Goal: Task Accomplishment & Management: Complete application form

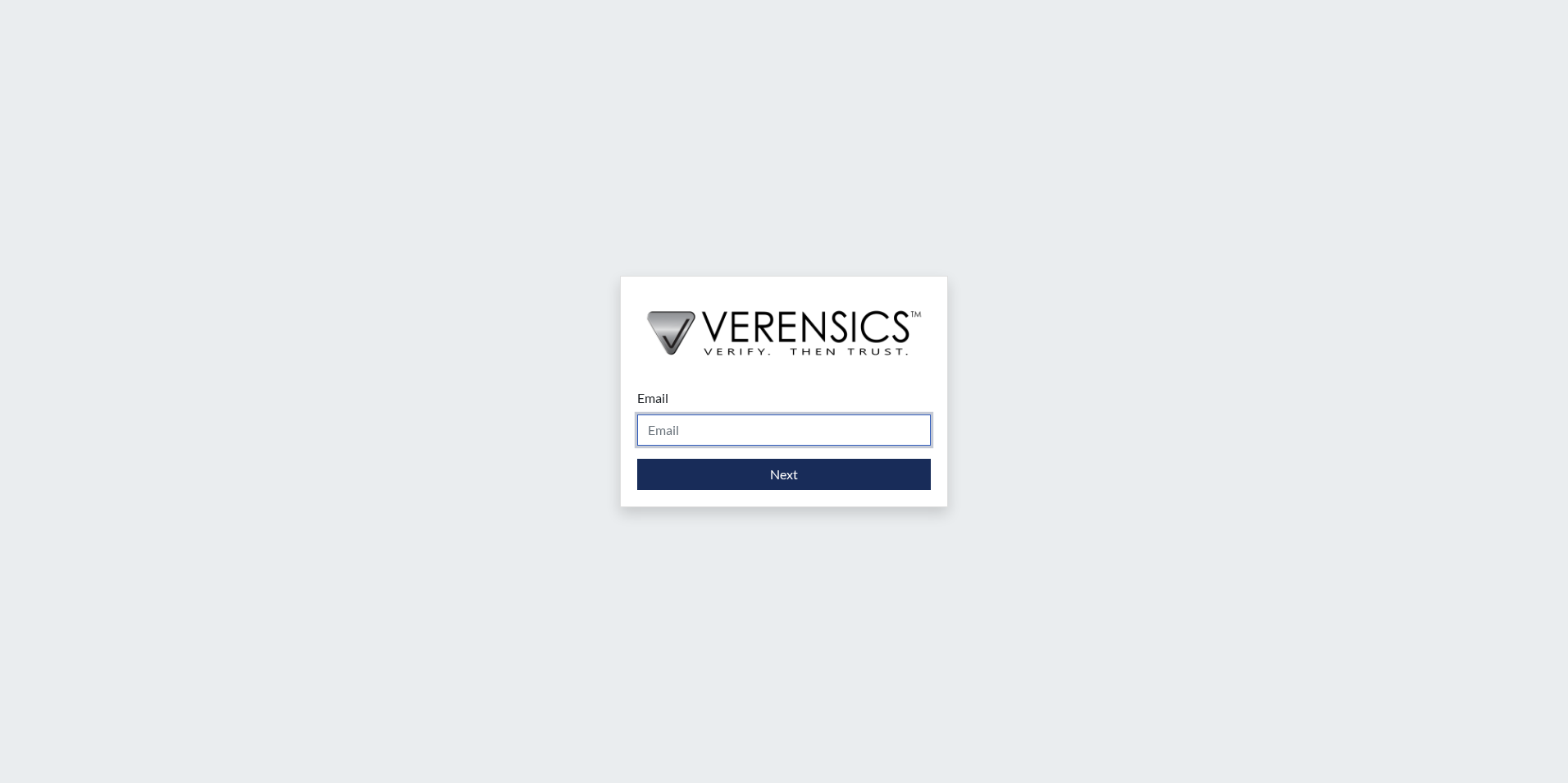
click at [769, 437] on input "Email" at bounding box center [784, 430] width 294 height 31
type input "[PERSON_NAME][EMAIL_ADDRESS][PERSON_NAME][DOMAIN_NAME]"
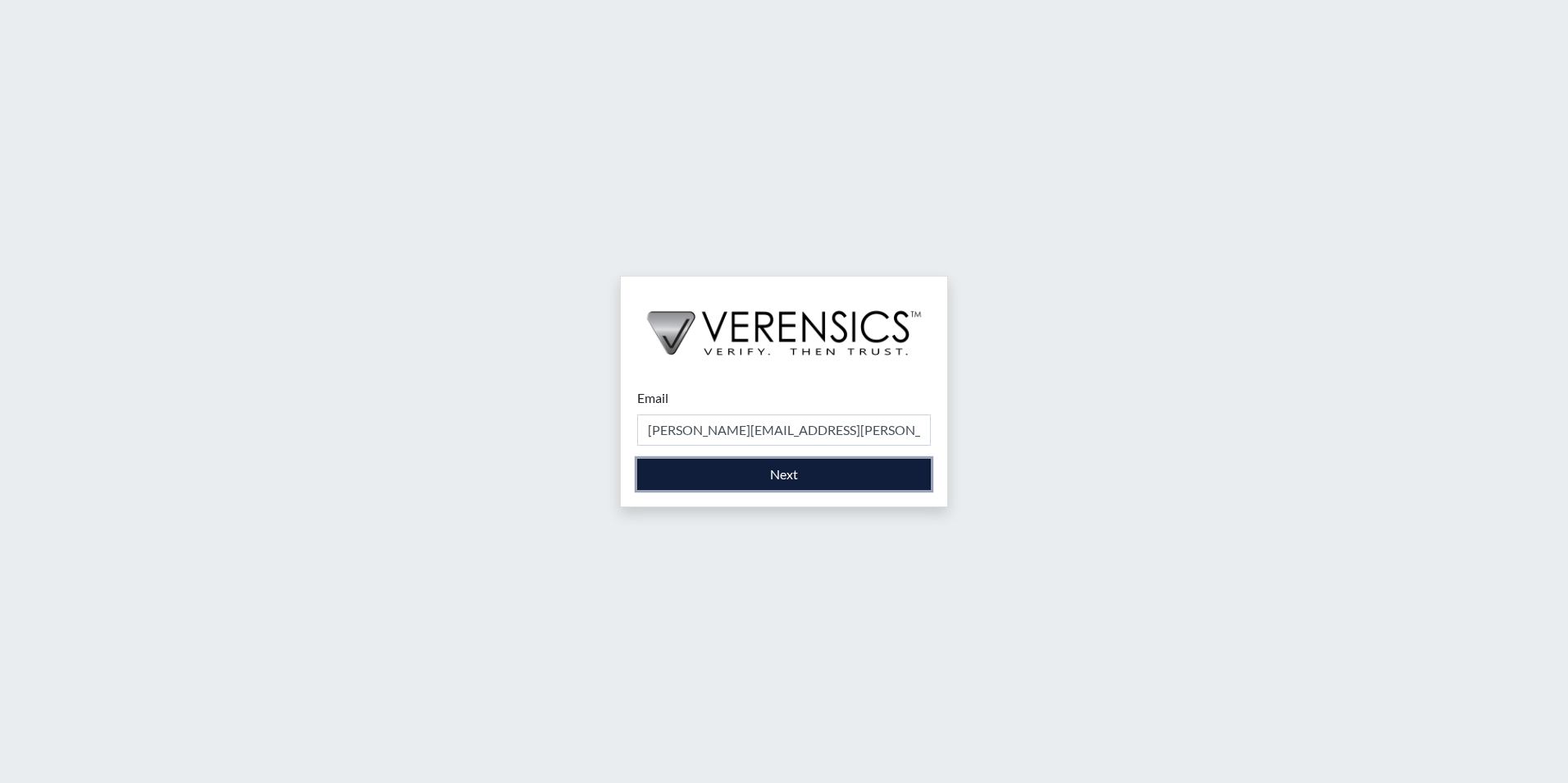
click at [761, 485] on button "Next" at bounding box center [784, 475] width 294 height 31
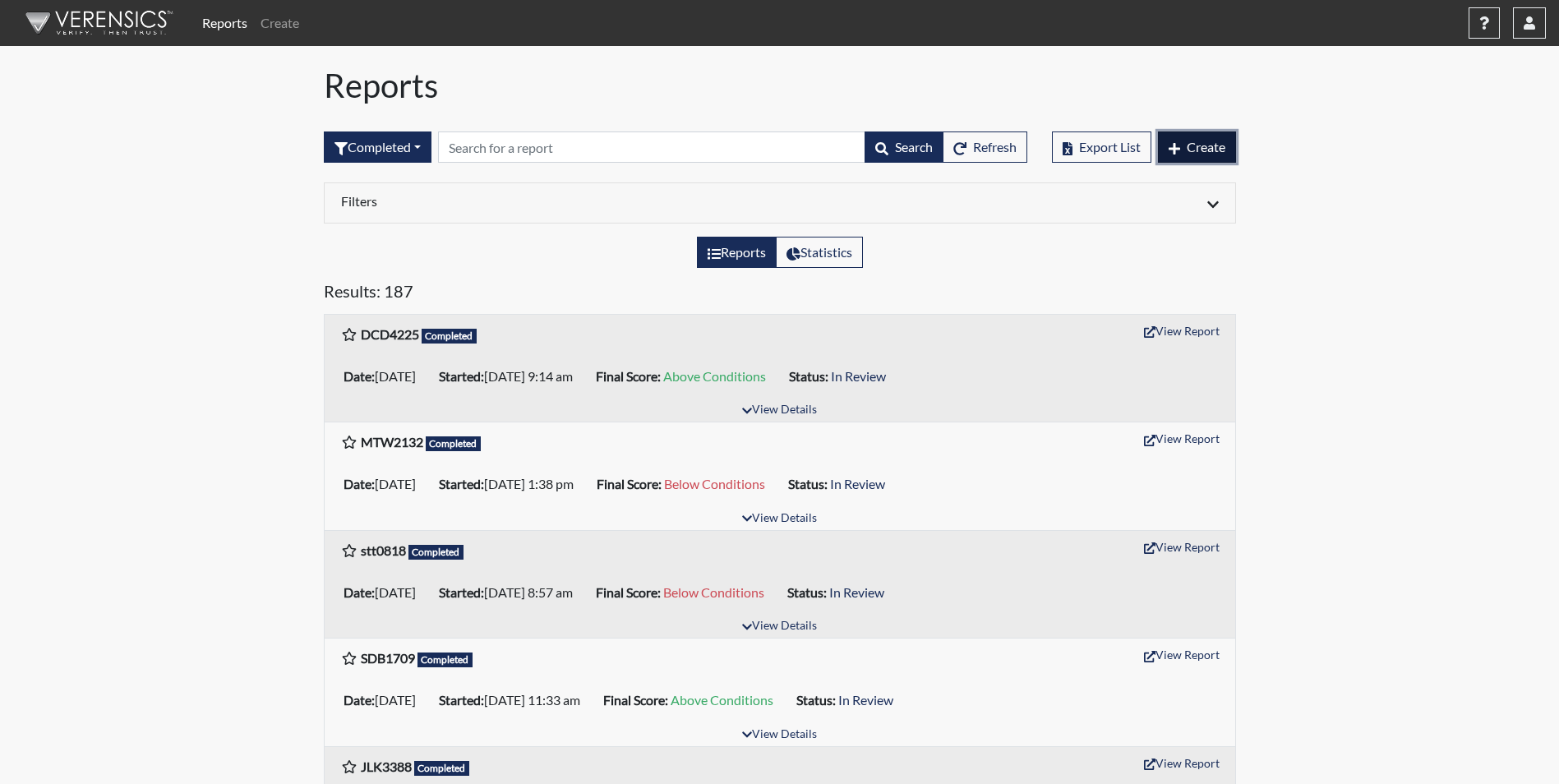
click at [1209, 151] on span "Create" at bounding box center [1206, 146] width 39 height 16
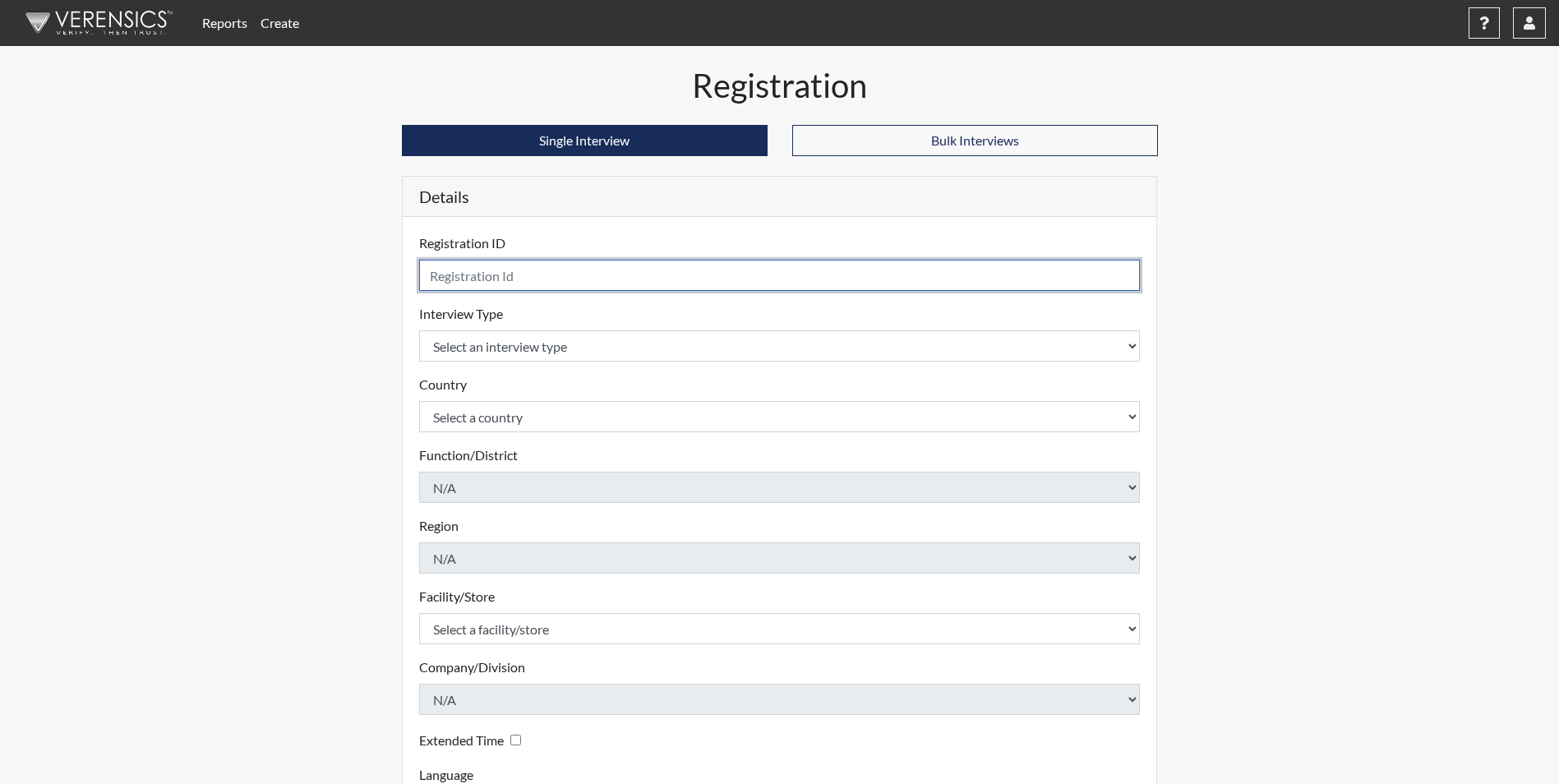
click at [877, 275] on input "text" at bounding box center [780, 275] width 722 height 31
type input "J"
type input "jc5155"
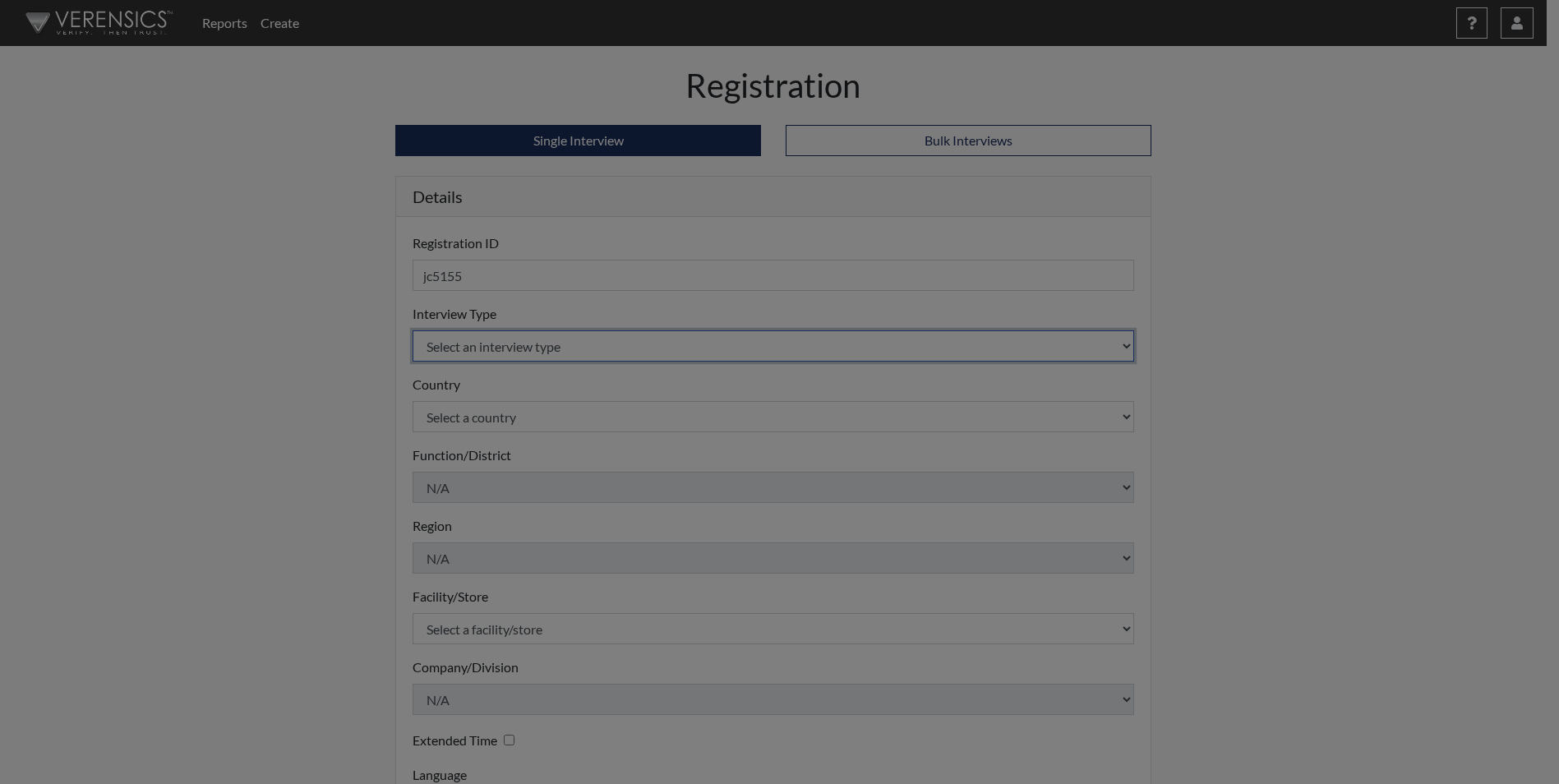
click at [509, 347] on body "Reports Create Help Center × Verensics Best Practices How to successfully use t…" at bounding box center [780, 392] width 1559 height 784
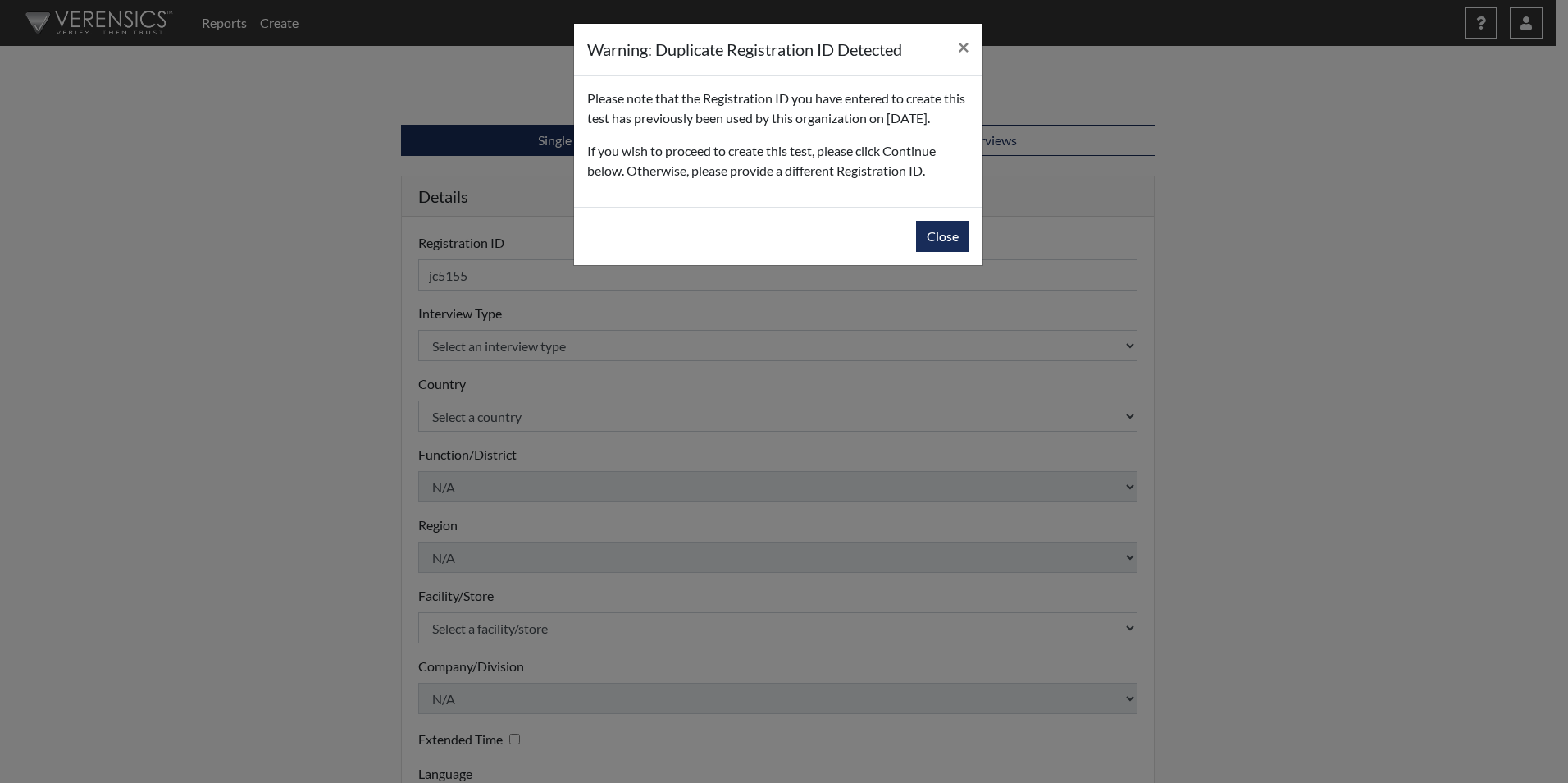
click at [945, 265] on div "Close" at bounding box center [778, 235] width 408 height 58
click at [946, 252] on button "Close" at bounding box center [943, 236] width 53 height 31
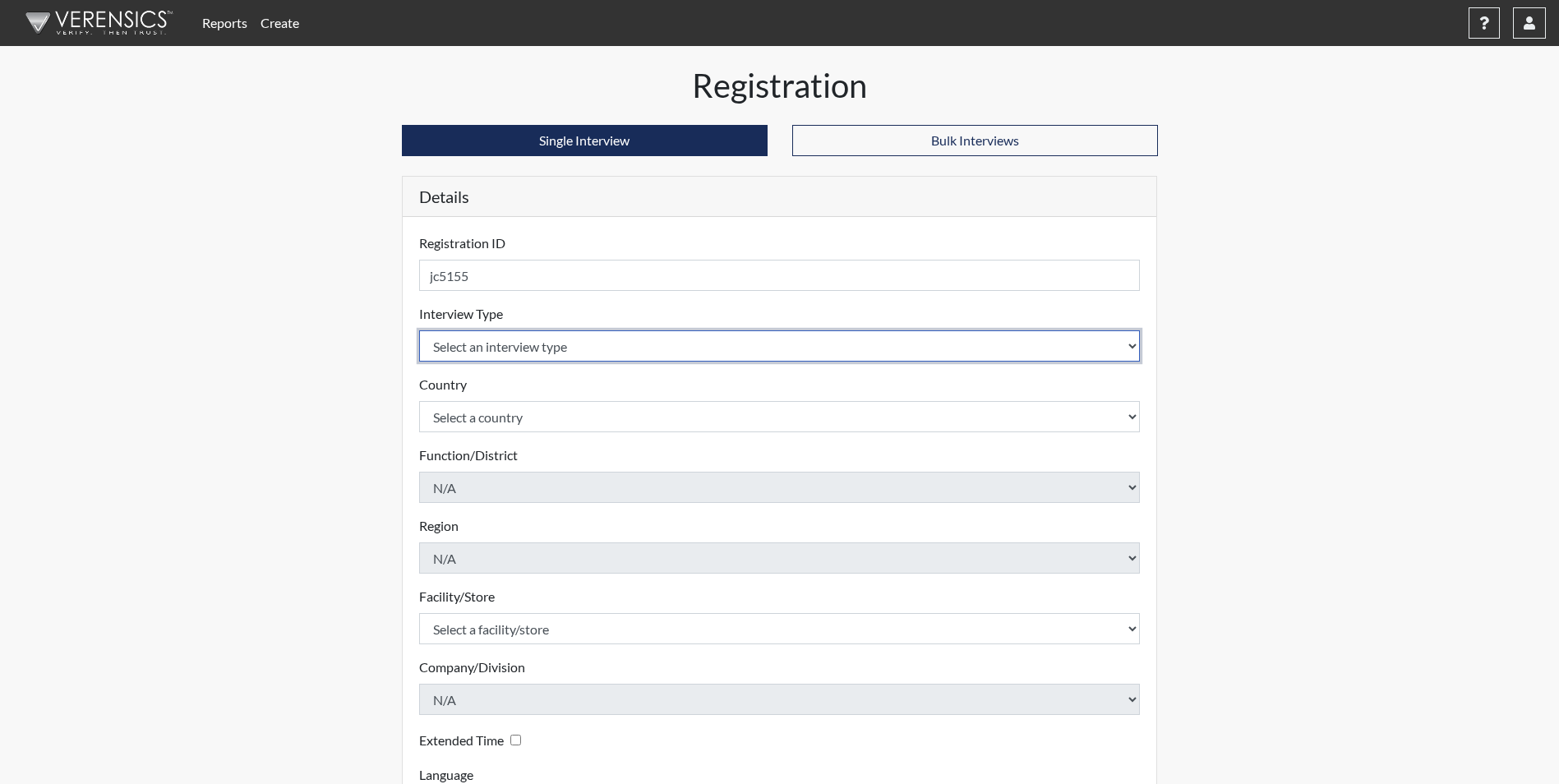
click at [444, 353] on select "Select an interview type Corrections Pre-Employment" at bounding box center [780, 346] width 722 height 31
select select "ff733e93-e1bf-11ea-9c9f-0eff0cf7eb8f"
click at [419, 330] on select "Select an interview type Corrections Pre-Employment" at bounding box center [780, 346] width 722 height 31
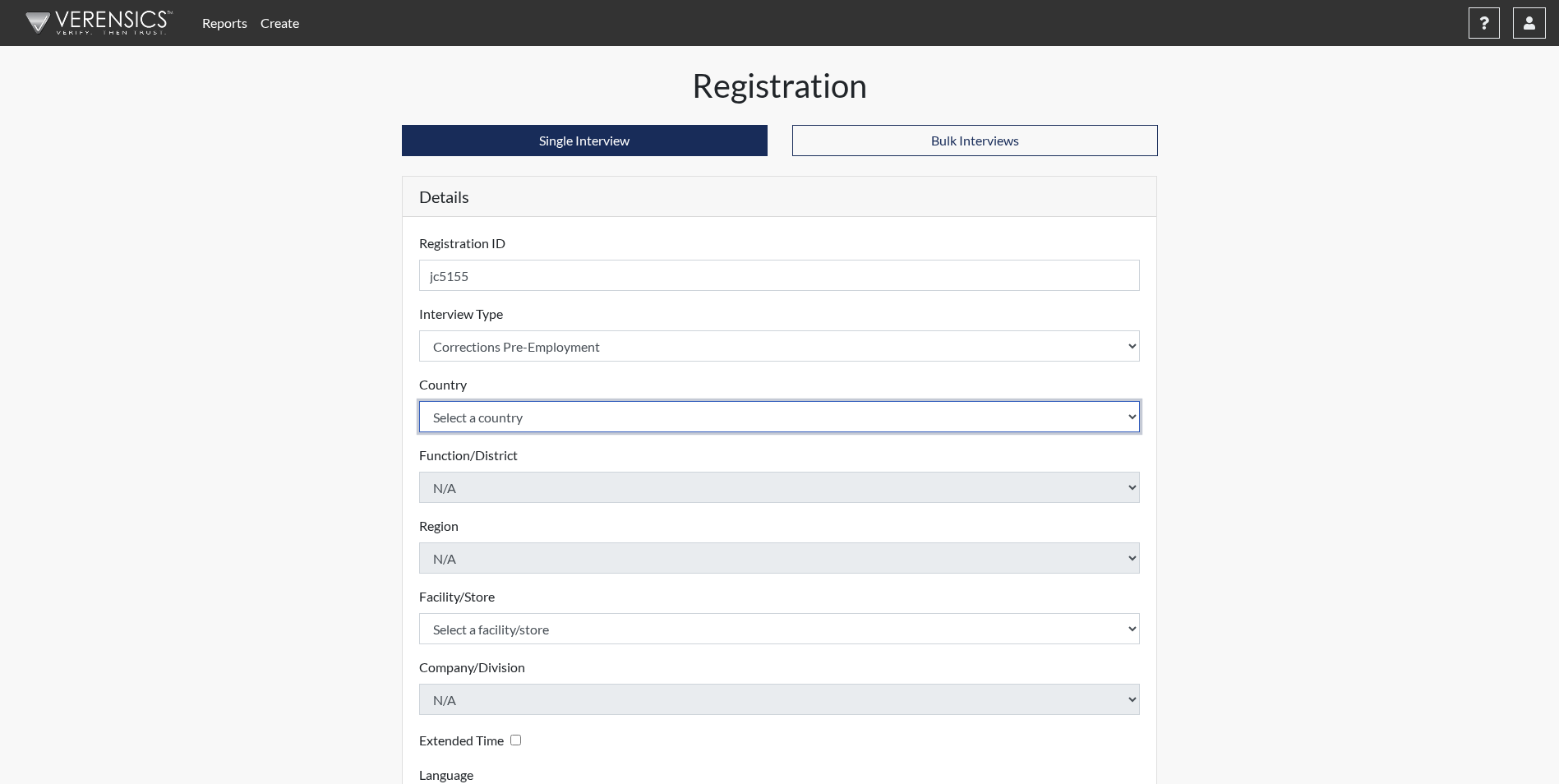
click at [474, 423] on select "Select a country United States Mexico" at bounding box center [780, 416] width 722 height 31
select select "united-states-of-america"
click at [419, 401] on select "Select a country United States Mexico" at bounding box center [780, 416] width 722 height 31
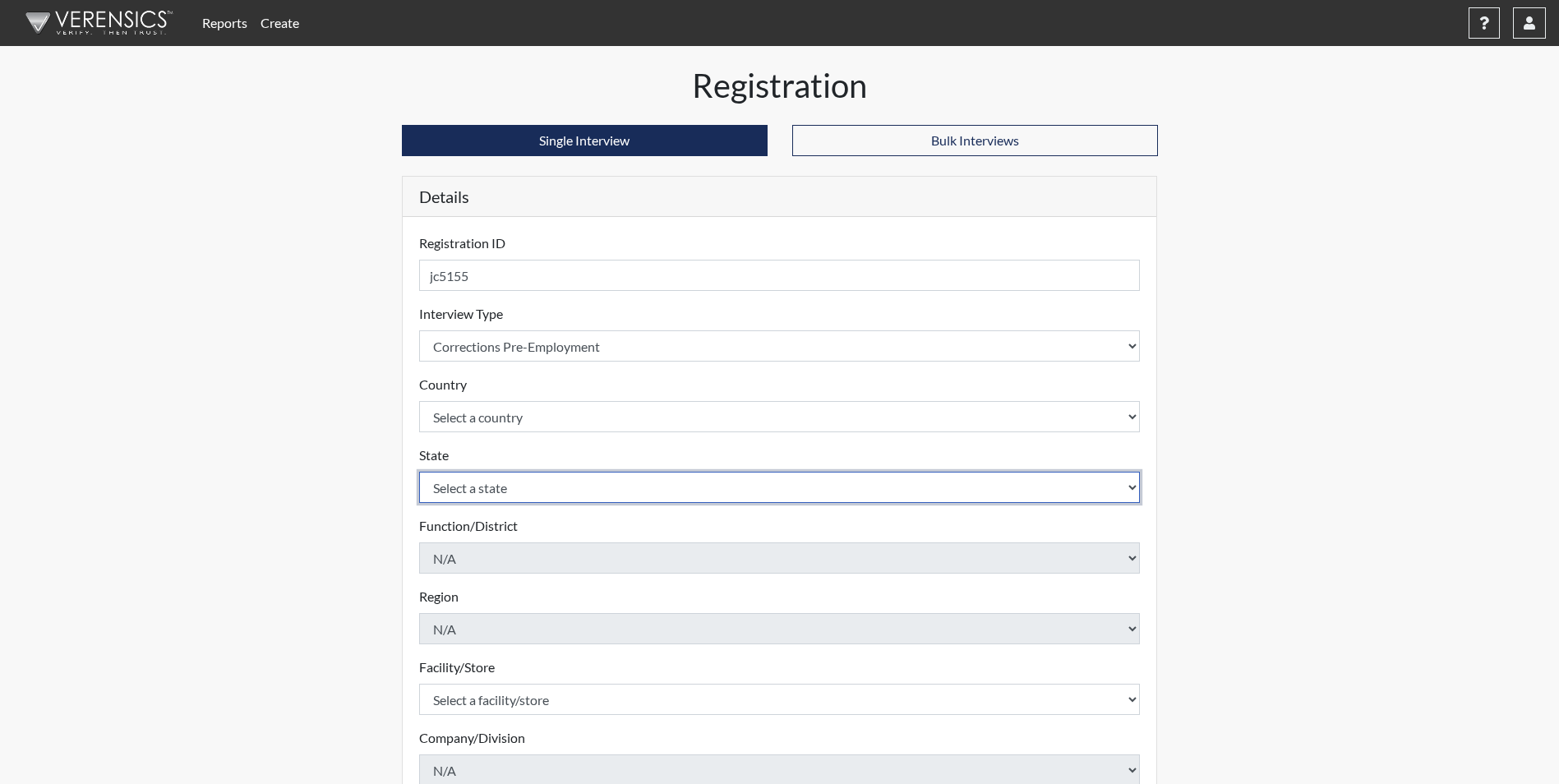
click at [474, 487] on select "Select a state Alabama Alaska Arizona Arkansas California Colorado Connecticut …" at bounding box center [780, 487] width 722 height 31
select select "GA"
click at [419, 472] on select "Select a state Alabama Alaska Arizona Arkansas California Colorado Connecticut …" at bounding box center [780, 487] width 722 height 31
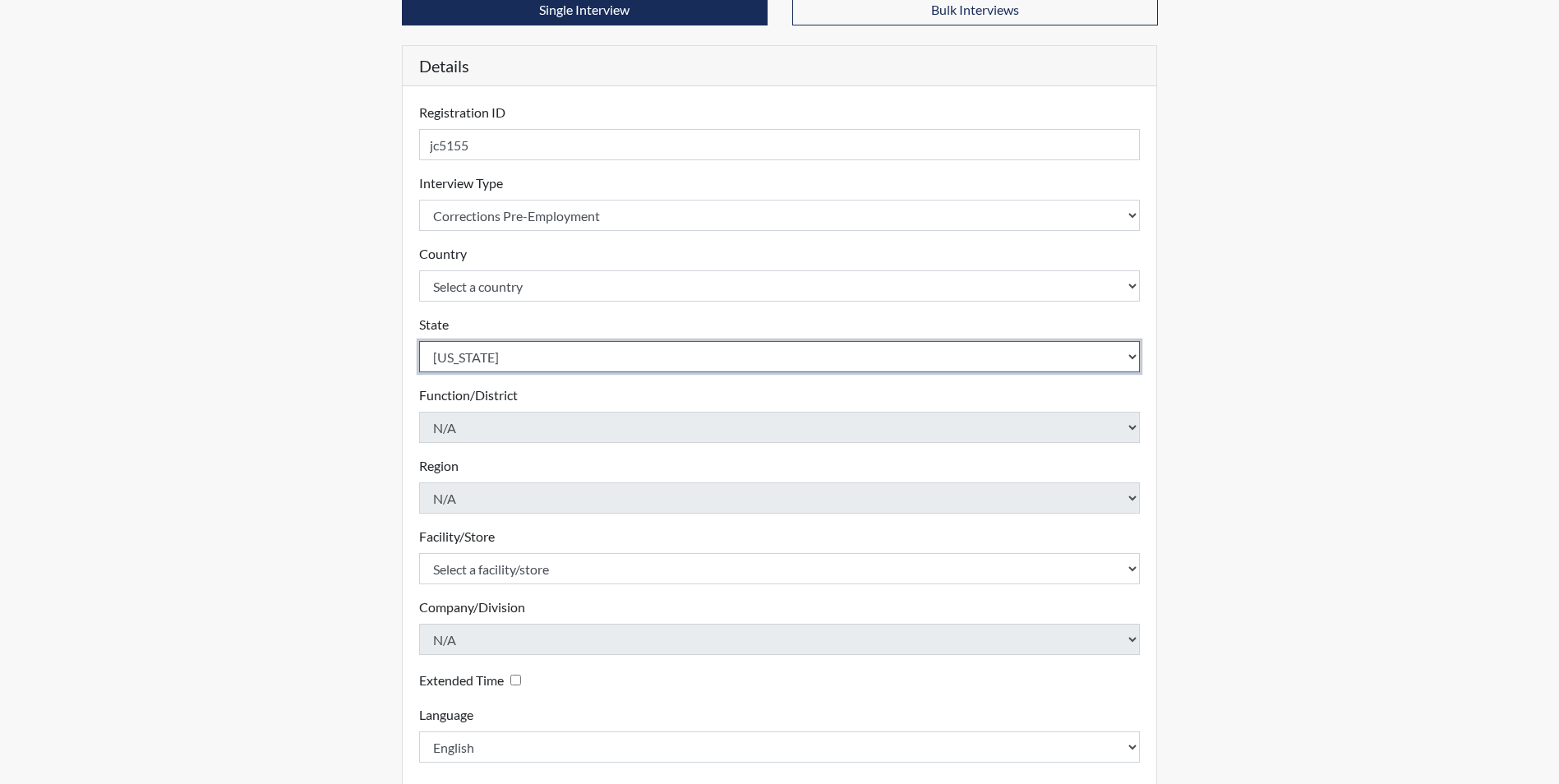
scroll to position [211, 0]
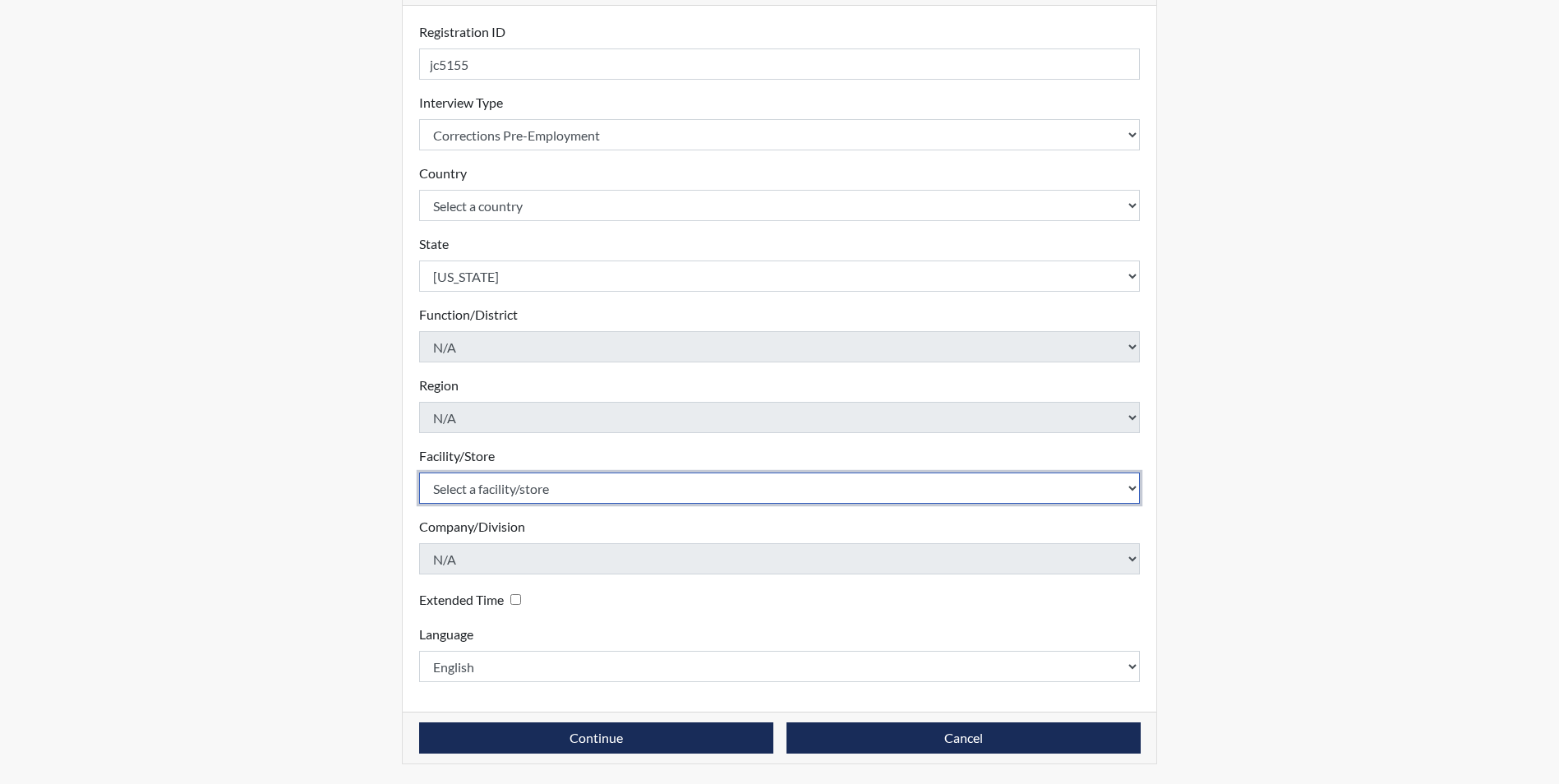
click at [521, 492] on select "Select a facility/store Helms Unit Metro Re-Entry Facility Metro TC" at bounding box center [780, 488] width 722 height 31
select select "46cd50ea-3422-478d-8e5a-ebf783f64df2"
click at [419, 472] on select "Select a facility/store Helms Unit Metro Re-Entry Facility Metro TC" at bounding box center [780, 488] width 722 height 31
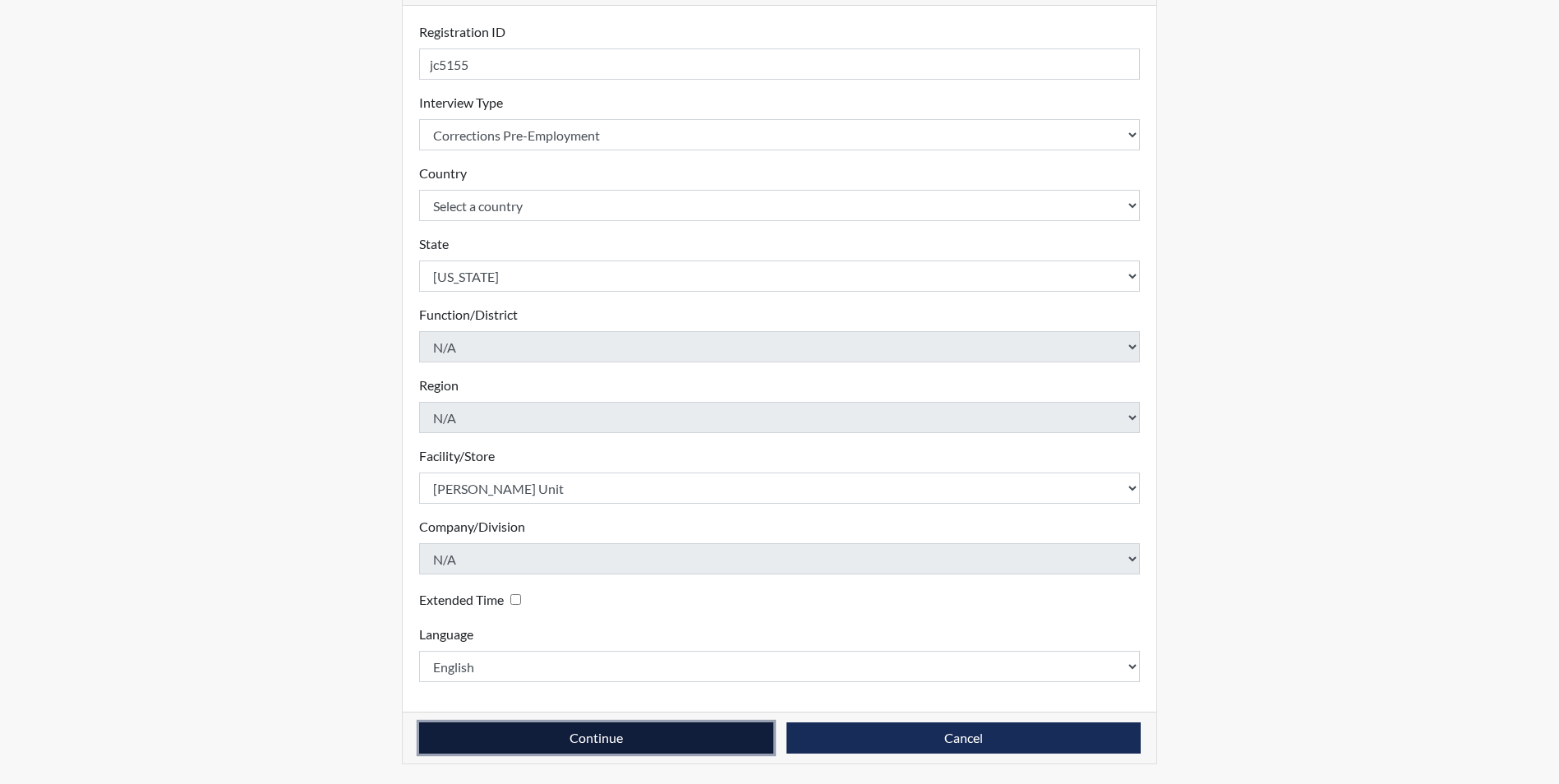
click at [643, 738] on button "Continue" at bounding box center [596, 738] width 354 height 31
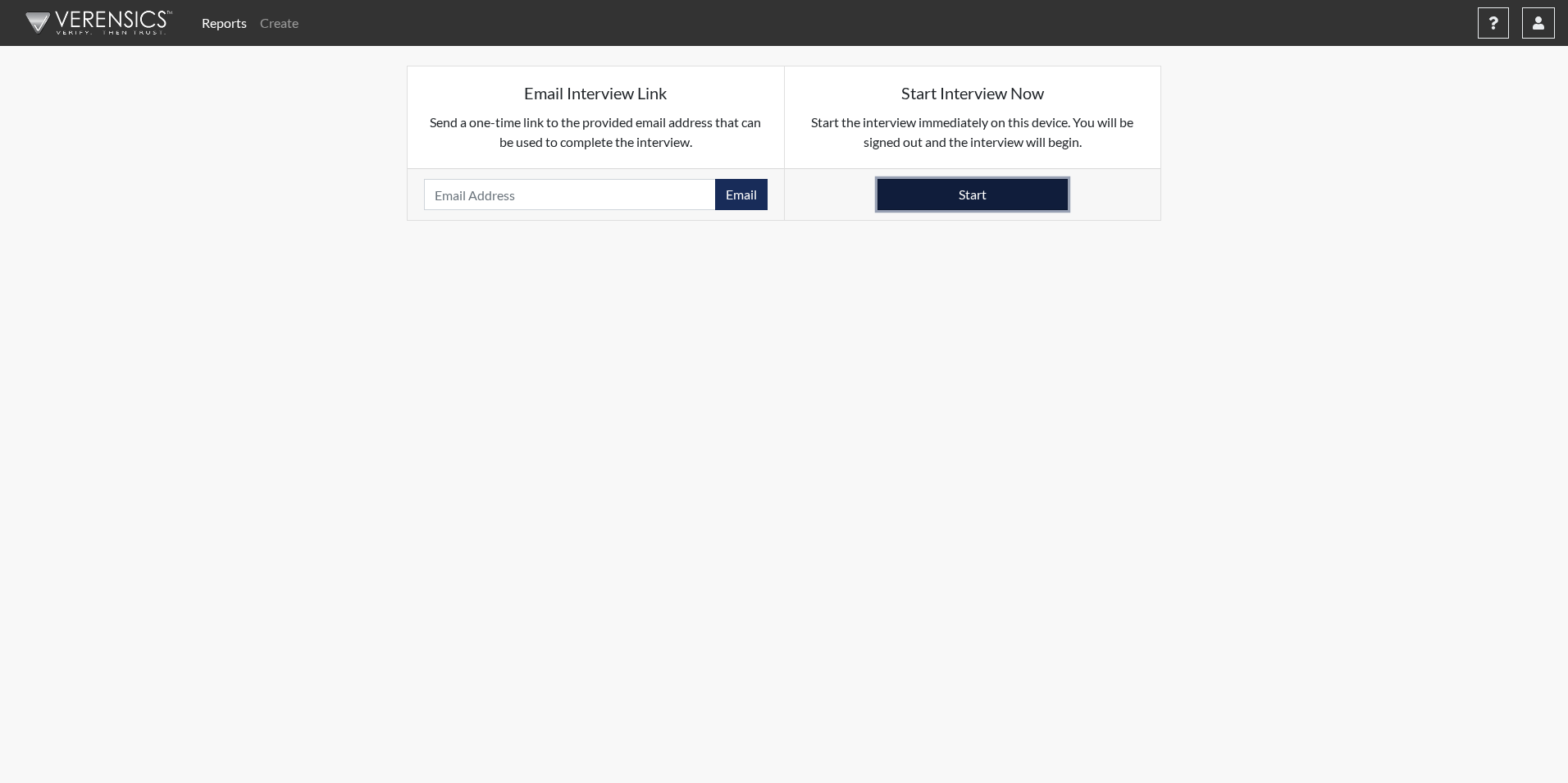
click at [976, 191] on button "Start" at bounding box center [973, 195] width 190 height 31
